Goal: Task Accomplishment & Management: Manage account settings

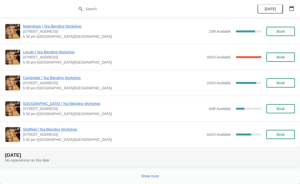
scroll to position [529, 0]
click at [73, 128] on span "Sheffield | Tea Blending Workshop" at bounding box center [114, 129] width 182 height 5
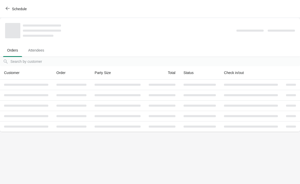
scroll to position [0, 0]
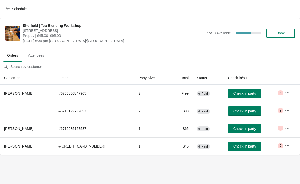
click at [286, 92] on icon "button" at bounding box center [287, 92] width 5 height 5
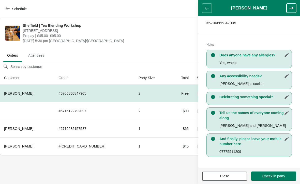
scroll to position [87, 0]
click at [171, 168] on body "Schedule [GEOGRAPHIC_DATA] | Tea Blending Workshop [STREET_ADDRESS] | £45.00–£9…" at bounding box center [150, 92] width 300 height 184
click at [208, 7] on header "[PERSON_NAME]" at bounding box center [250, 8] width 102 height 16
click at [175, 30] on span "[STREET_ADDRESS]" at bounding box center [114, 30] width 182 height 5
click at [185, 52] on ul "Orders Attendees" at bounding box center [150, 54] width 296 height 13
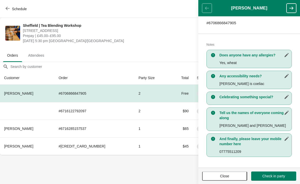
click at [226, 175] on span "Close" at bounding box center [224, 176] width 9 height 4
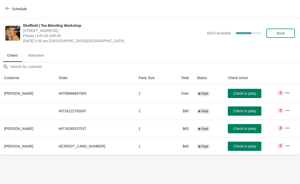
click at [283, 108] on button "button" at bounding box center [287, 110] width 9 height 9
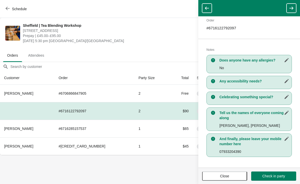
scroll to position [74, 0]
click at [182, 164] on body "Schedule [GEOGRAPHIC_DATA] | Tea Blending Workshop [STREET_ADDRESS] | £45.00–£9…" at bounding box center [150, 92] width 300 height 184
click at [211, 6] on button "button" at bounding box center [207, 8] width 10 height 9
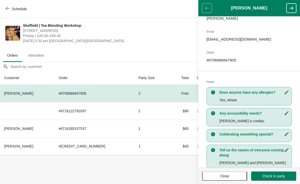
click at [171, 162] on body "Schedule [GEOGRAPHIC_DATA] | Tea Blending Workshop [STREET_ADDRESS] | £45.00–£9…" at bounding box center [150, 92] width 300 height 184
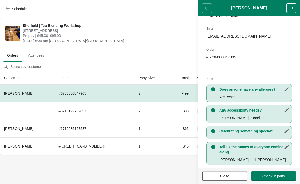
click at [226, 175] on span "Close" at bounding box center [224, 176] width 9 height 4
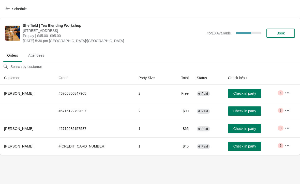
scroll to position [53, 0]
click at [290, 125] on button "button" at bounding box center [287, 127] width 9 height 9
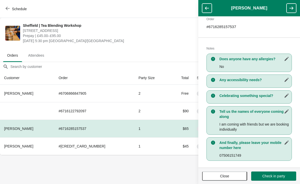
scroll to position [87, 0]
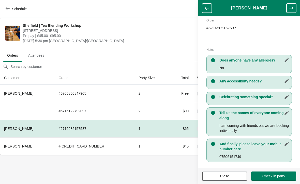
click at [185, 167] on body "Schedule [GEOGRAPHIC_DATA] | Tea Blending Workshop [STREET_ADDRESS] | £45.00–£9…" at bounding box center [150, 92] width 300 height 184
click at [183, 164] on body "Schedule [GEOGRAPHIC_DATA] | Tea Blending Workshop [STREET_ADDRESS] | £45.00–£9…" at bounding box center [150, 92] width 300 height 184
click at [225, 174] on span "Close" at bounding box center [224, 176] width 9 height 4
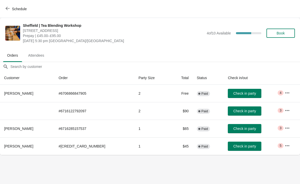
click at [286, 143] on icon "button" at bounding box center [287, 145] width 5 height 5
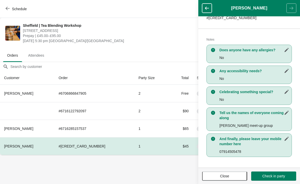
scroll to position [92, 0]
click at [178, 180] on body "Schedule [GEOGRAPHIC_DATA] | Tea Blending Workshop [STREET_ADDRESS] | £45.00–£9…" at bounding box center [150, 92] width 300 height 184
click at [220, 176] on span "Close" at bounding box center [224, 176] width 9 height 4
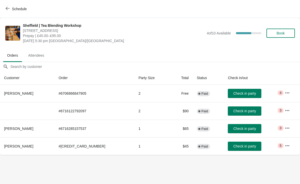
click at [288, 125] on icon "button" at bounding box center [287, 127] width 5 height 5
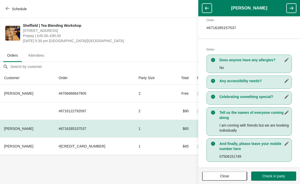
scroll to position [87, 0]
click at [186, 174] on body "Schedule [GEOGRAPHIC_DATA] | Tea Blending Workshop [STREET_ADDRESS] | £45.00–£9…" at bounding box center [150, 92] width 300 height 184
click at [227, 175] on span "Close" at bounding box center [224, 176] width 9 height 4
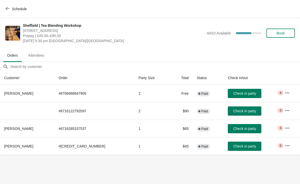
click at [288, 110] on icon "button" at bounding box center [288, 109] width 4 height 1
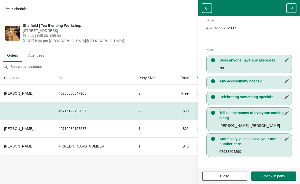
scroll to position [74, 0]
click at [226, 177] on span "Close" at bounding box center [224, 176] width 9 height 4
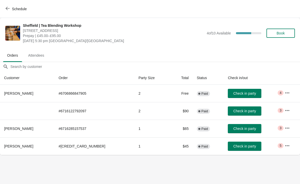
click at [287, 92] on icon "button" at bounding box center [287, 92] width 5 height 5
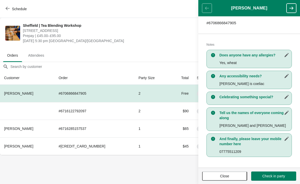
click at [227, 179] on button "Close" at bounding box center [224, 175] width 45 height 9
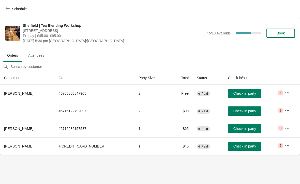
scroll to position [87, 0]
